Goal: Task Accomplishment & Management: Use online tool/utility

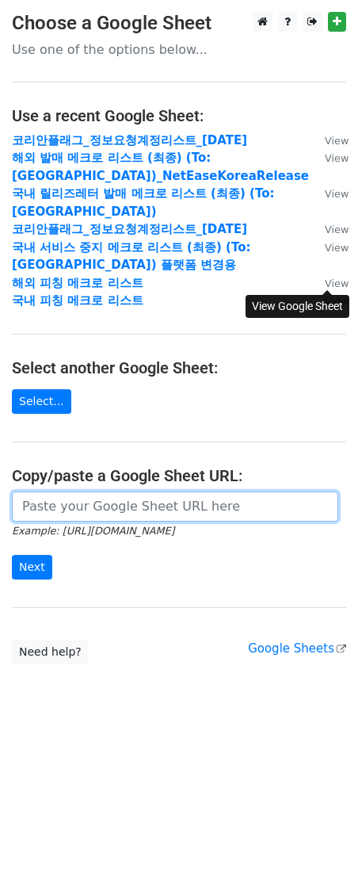
click at [144, 492] on input "url" at bounding box center [175, 507] width 327 height 30
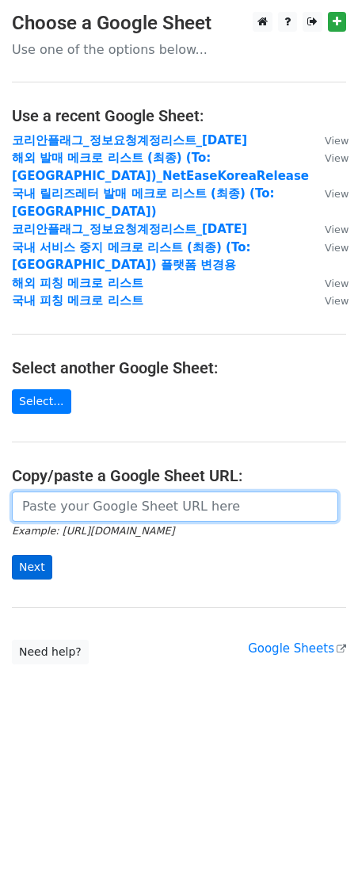
paste input "[URL][DOMAIN_NAME]"
type input "[URL][DOMAIN_NAME]"
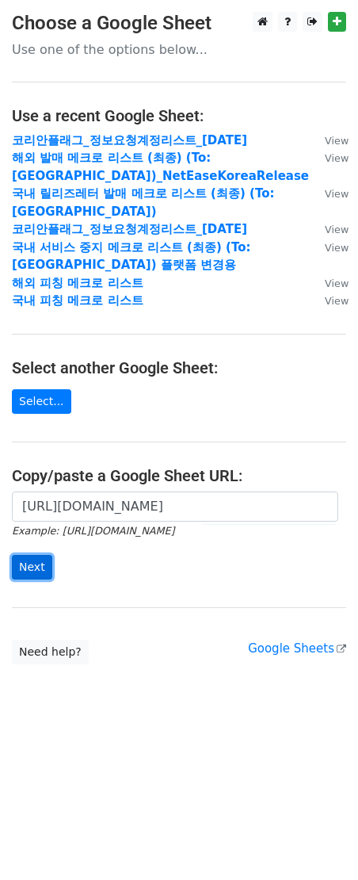
click at [21, 560] on input "Next" at bounding box center [32, 567] width 40 height 25
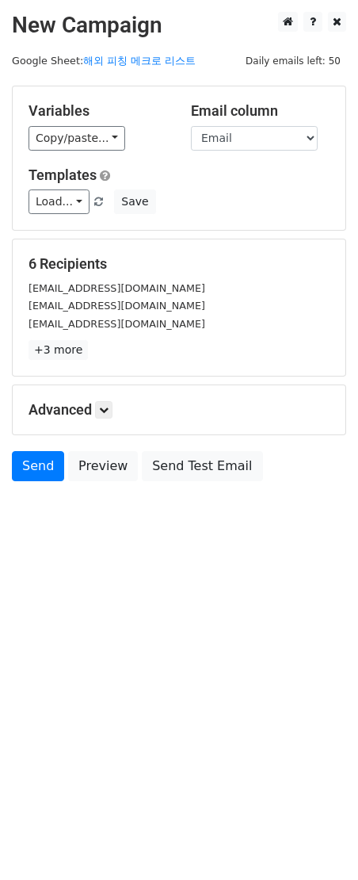
click at [126, 302] on small "majun04@corp.netease.com" at bounding box center [117, 306] width 177 height 12
click at [33, 480] on link "Send" at bounding box center [38, 466] width 52 height 30
